Goal: Register for event/course

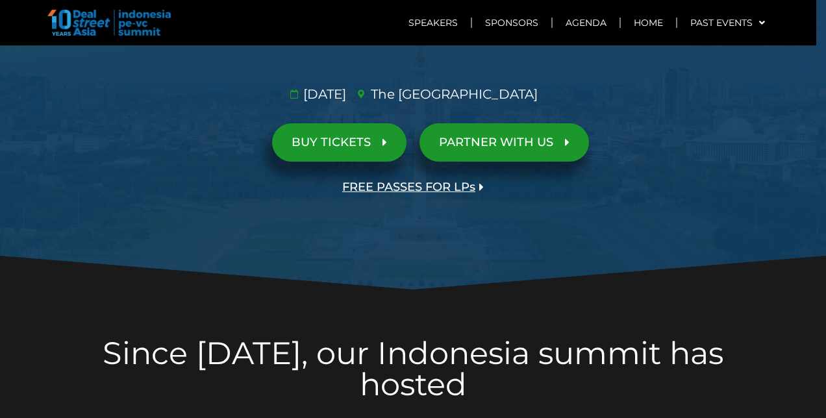
scroll to position [195, 0]
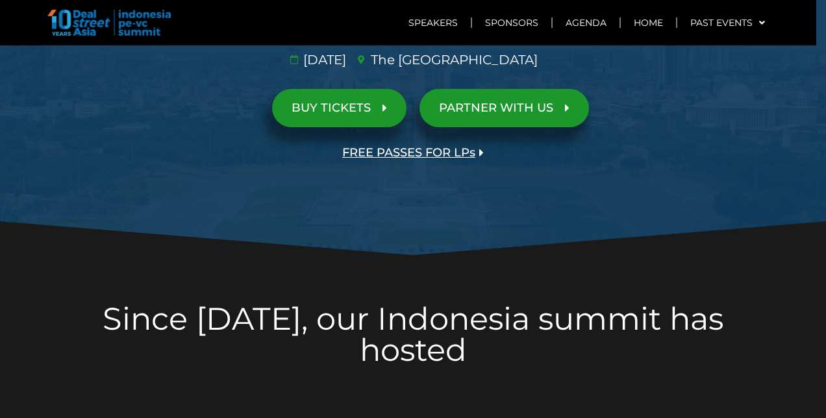
click at [323, 103] on span "BUY TICKETS" at bounding box center [331, 108] width 79 height 12
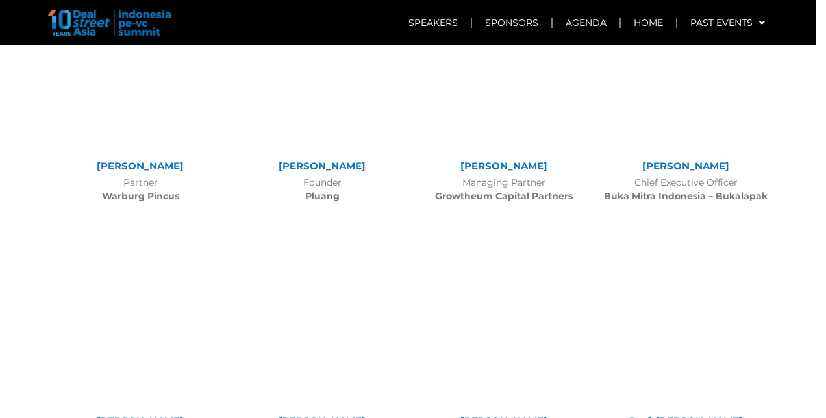
scroll to position [3174, 0]
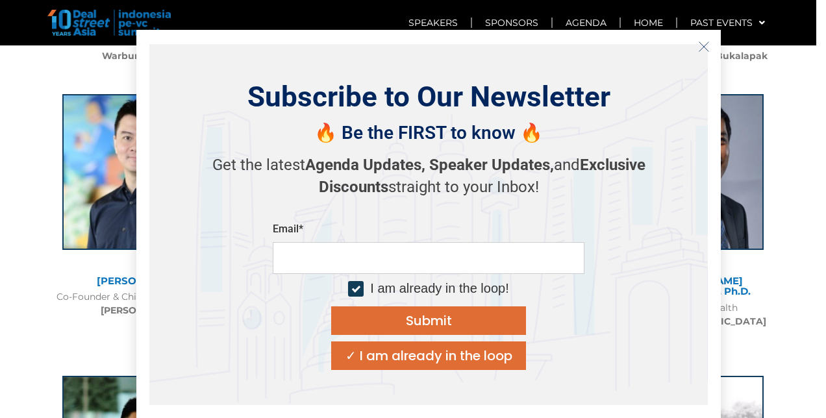
click at [703, 43] on icon "Close" at bounding box center [704, 47] width 12 height 12
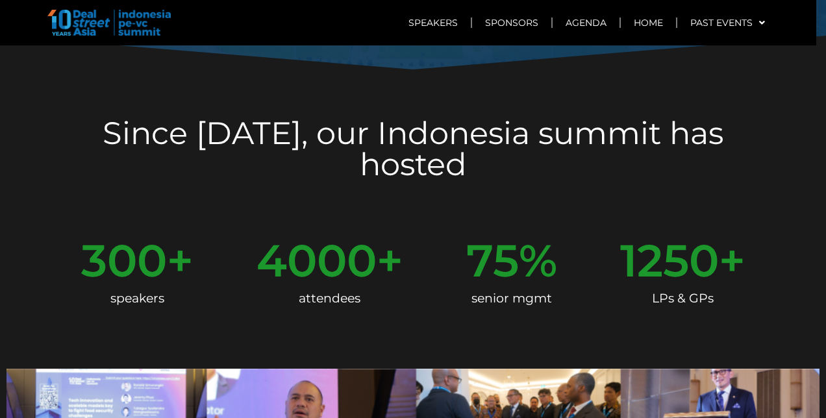
scroll to position [129, 0]
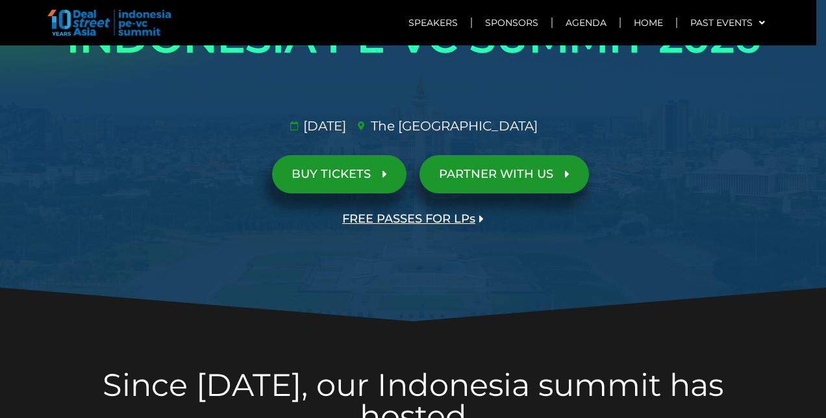
click at [365, 171] on span "BUY TICKETS" at bounding box center [331, 174] width 79 height 12
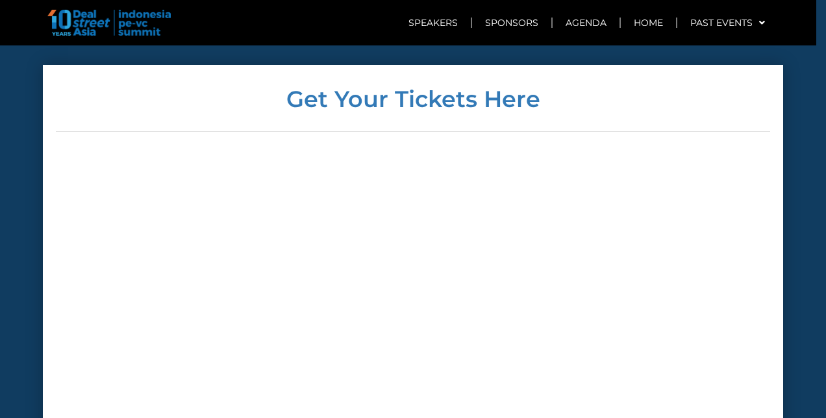
scroll to position [4623, 0]
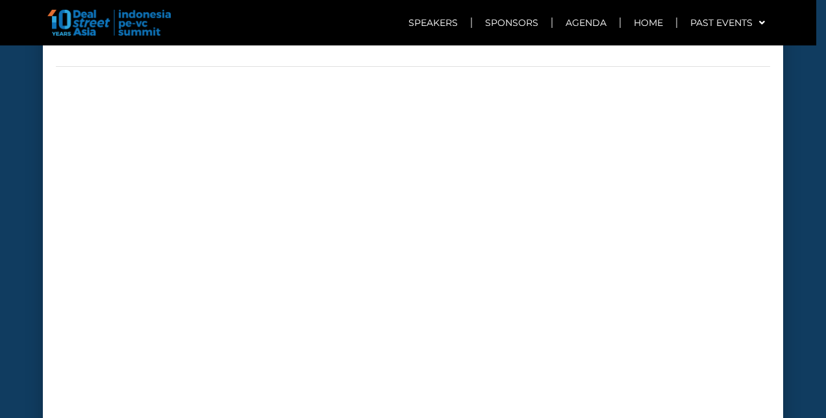
click at [660, 180] on div at bounding box center [413, 335] width 714 height 490
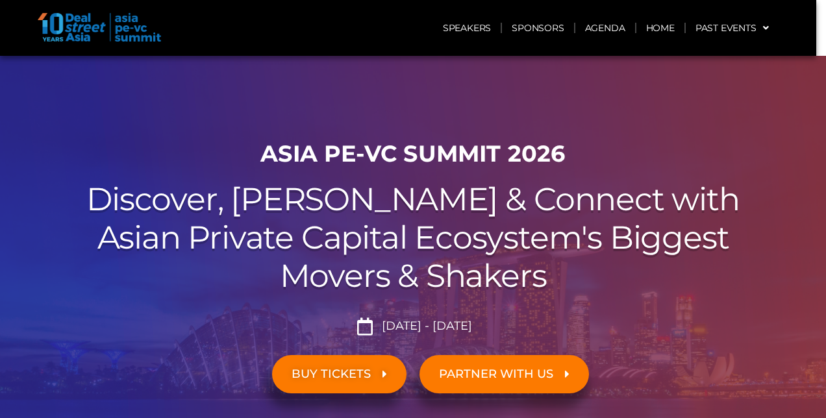
click at [333, 370] on span "BUY TICKETS" at bounding box center [331, 374] width 79 height 12
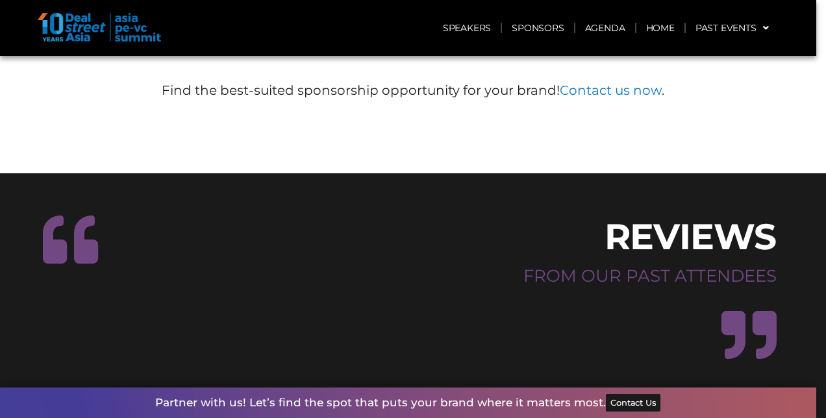
scroll to position [8542, 0]
